Goal: Task Accomplishment & Management: Manage account settings

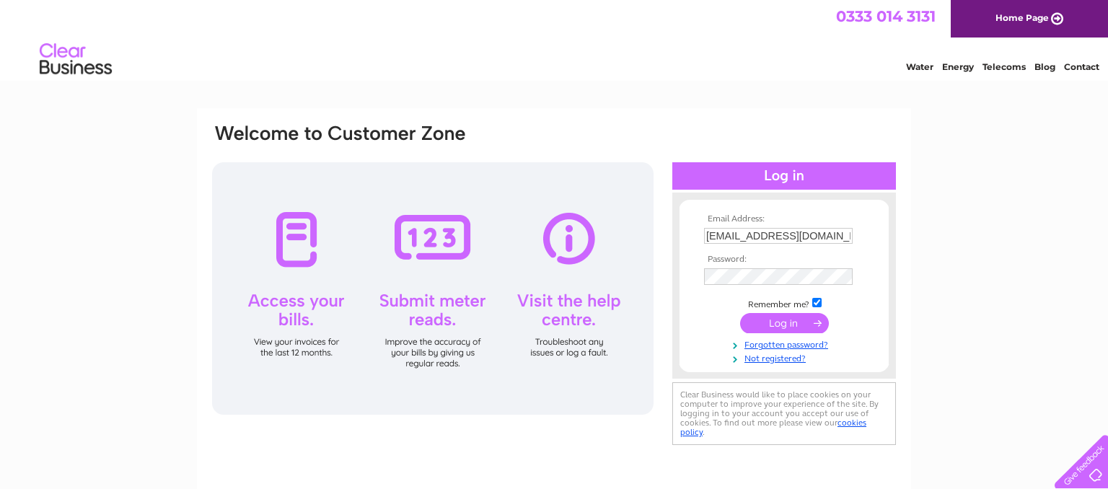
click at [792, 327] on input "submit" at bounding box center [784, 323] width 89 height 20
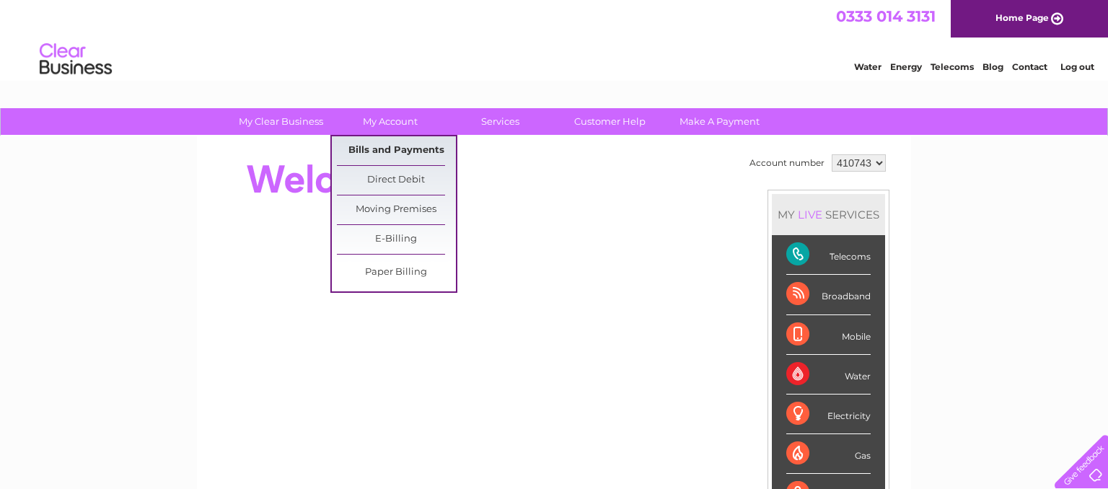
click at [380, 151] on link "Bills and Payments" at bounding box center [396, 150] width 119 height 29
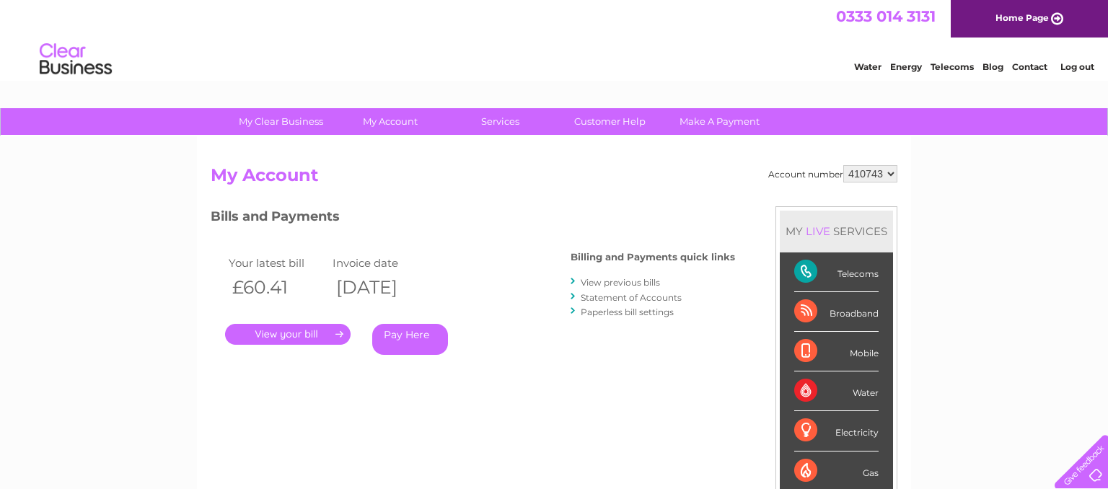
click at [280, 330] on link "." at bounding box center [288, 334] width 126 height 21
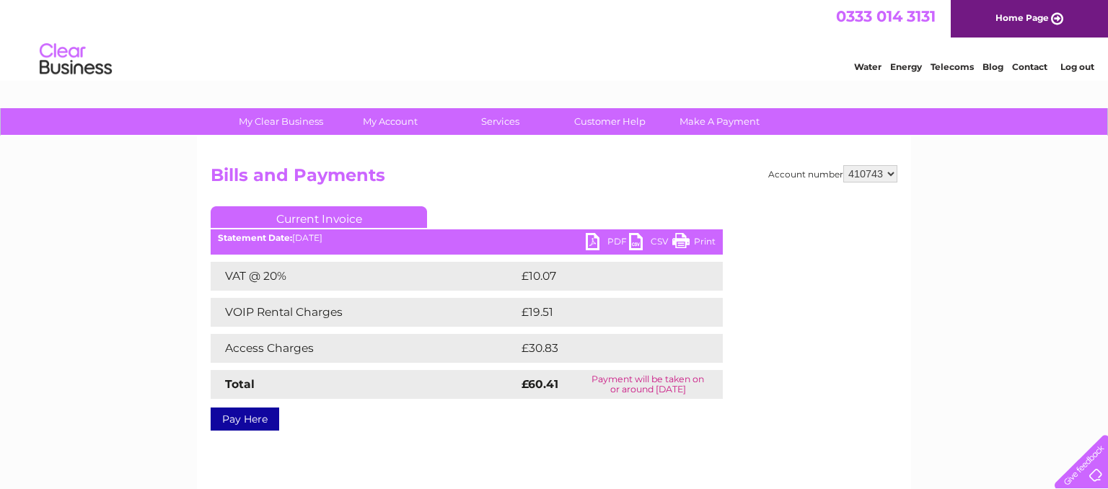
click at [703, 238] on link "Print" at bounding box center [693, 243] width 43 height 21
